Goal: Information Seeking & Learning: Learn about a topic

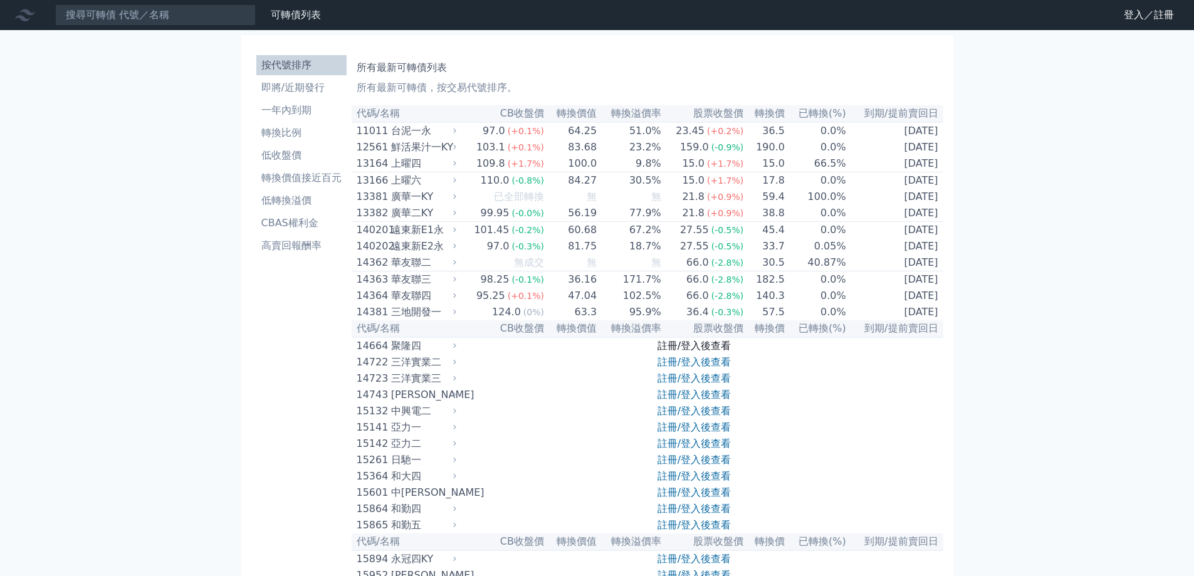
click at [717, 352] on link "註冊/登入後查看" at bounding box center [693, 346] width 73 height 12
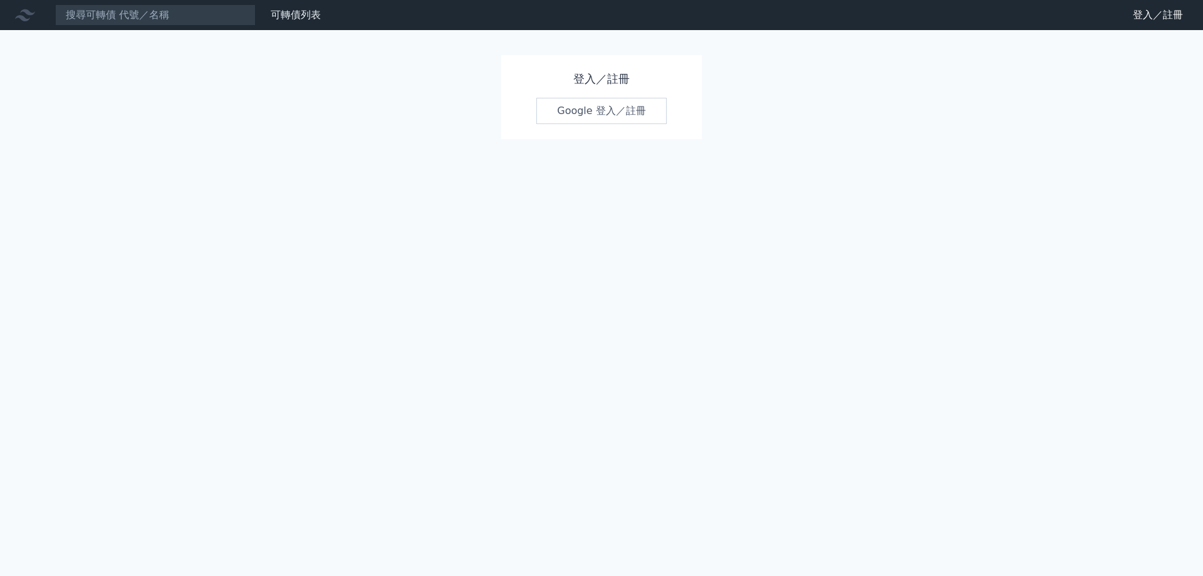
click at [597, 118] on link "Google 登入／註冊" at bounding box center [601, 111] width 130 height 26
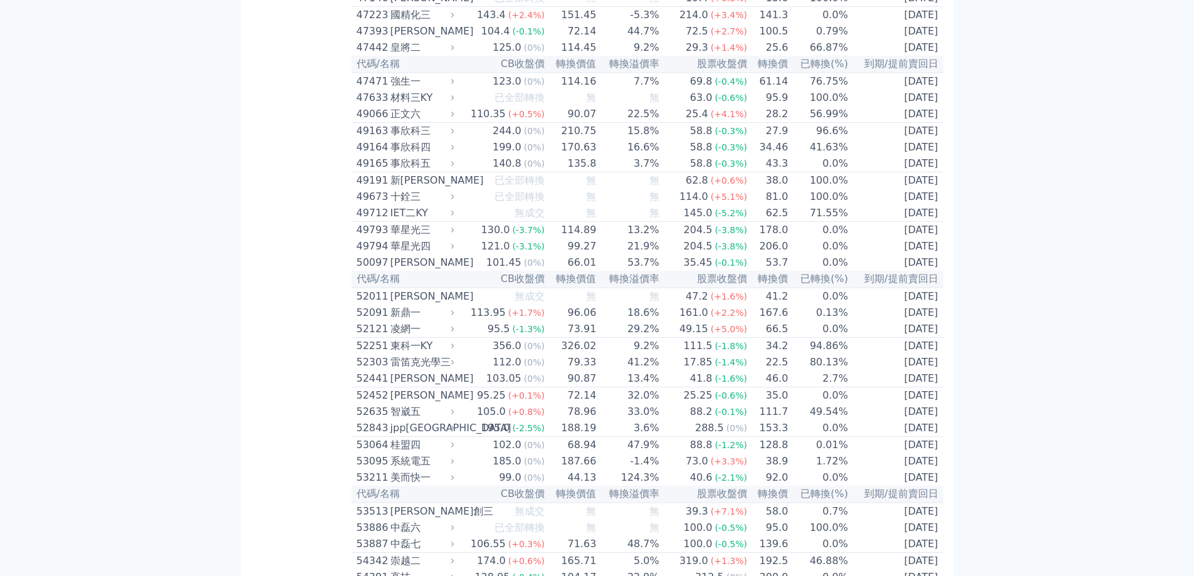
scroll to position [4198, 0]
